Goal: Find specific page/section: Find specific page/section

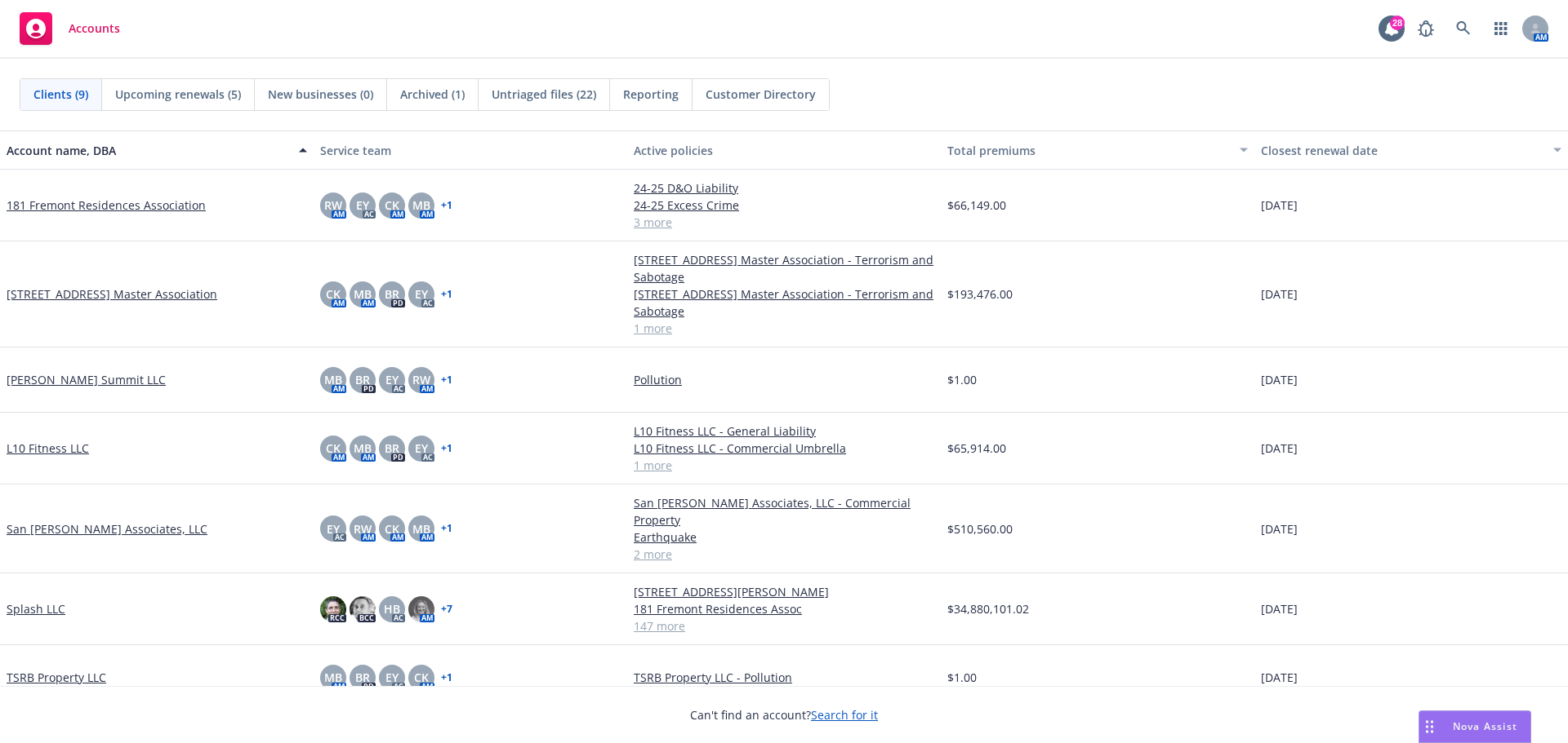
click at [28, 601] on link "Splash LLC" at bounding box center [36, 609] width 58 height 17
